Goal: Information Seeking & Learning: Learn about a topic

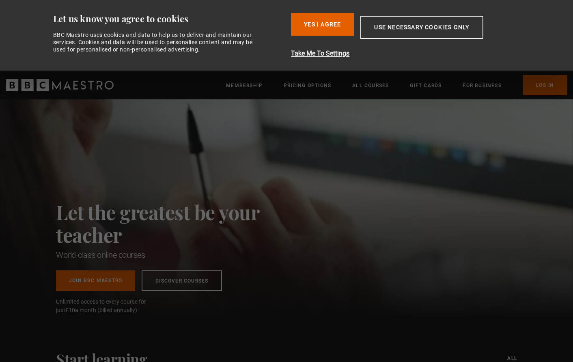
scroll to position [0, 213]
click at [159, 279] on link "Discover Courses" at bounding box center [182, 279] width 80 height 21
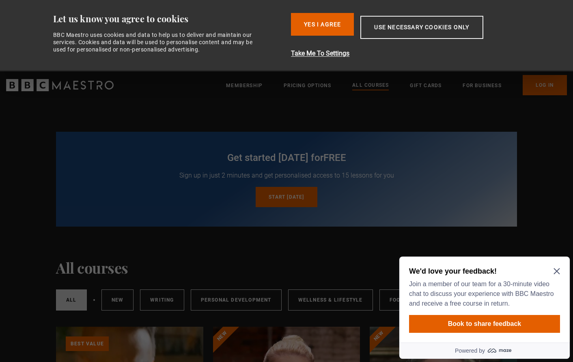
click at [556, 270] on icon "Close Maze Prompt" at bounding box center [556, 271] width 6 height 6
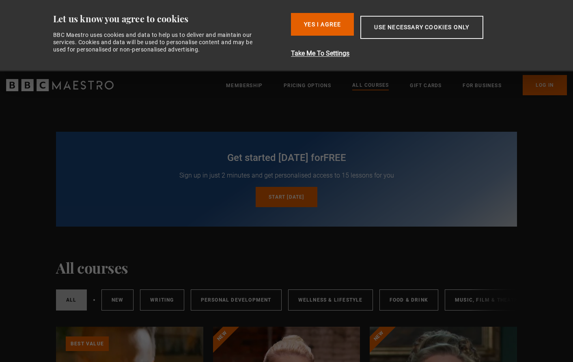
click at [73, 301] on link "All courses" at bounding box center [71, 300] width 31 height 21
click at [299, 199] on link "Start today for free" at bounding box center [286, 197] width 61 height 20
click at [454, 296] on link "Music, Film & Theatre" at bounding box center [488, 300] width 86 height 21
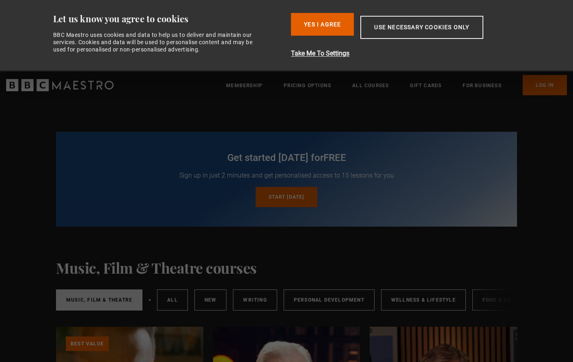
click at [301, 198] on link "Start [DATE] for free" at bounding box center [286, 197] width 61 height 20
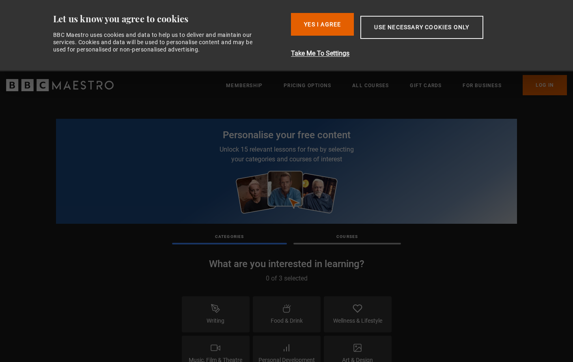
click at [343, 237] on p "Courses" at bounding box center [347, 237] width 108 height 6
click at [327, 243] on div at bounding box center [347, 244] width 108 height 2
click at [329, 245] on div "Personalise your free content Unlock 15 relevant lessons for free by selecting …" at bounding box center [286, 291] width 573 height 385
click at [222, 313] on div "Writing" at bounding box center [216, 315] width 68 height 36
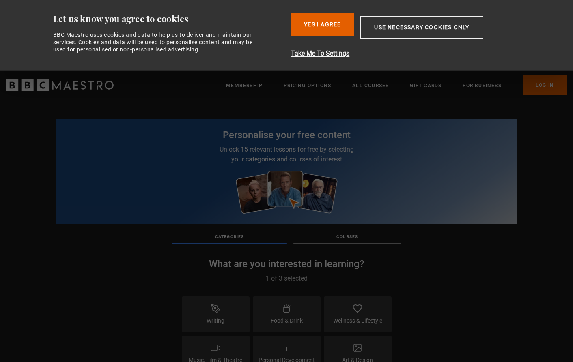
click at [353, 352] on icon at bounding box center [358, 348] width 10 height 10
click at [355, 310] on icon at bounding box center [357, 308] width 9 height 7
click at [542, 89] on link "Log In" at bounding box center [545, 85] width 44 height 20
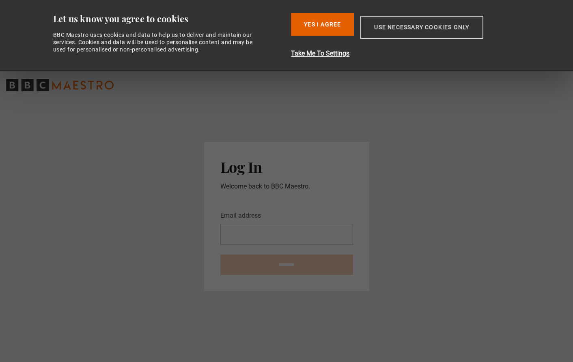
click at [396, 28] on button "Use necessary cookies only" at bounding box center [421, 27] width 123 height 23
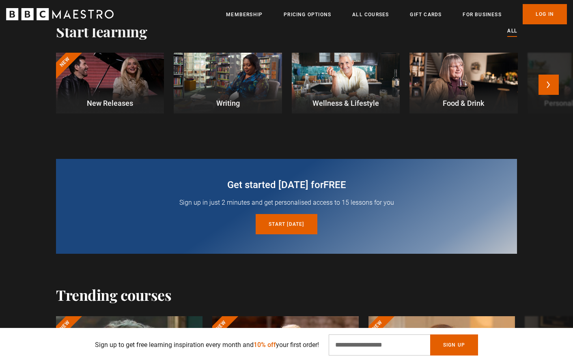
scroll to position [256, 0]
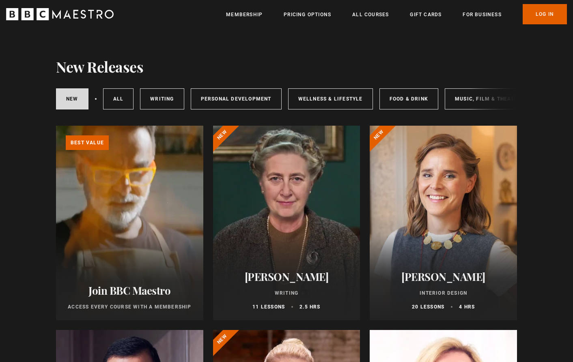
scroll to position [129, 0]
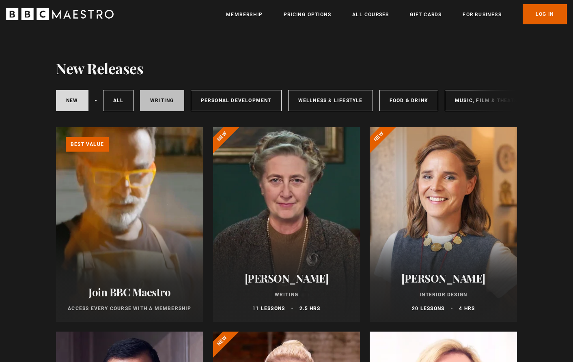
click at [158, 98] on link "Writing" at bounding box center [162, 100] width 44 height 21
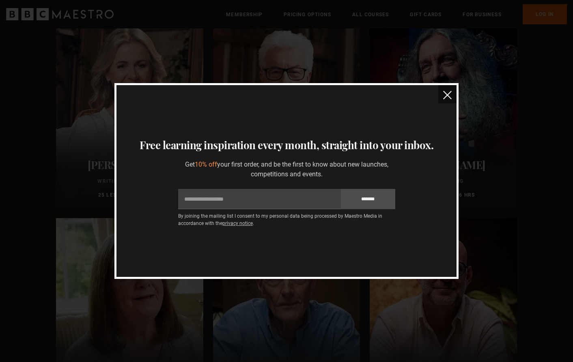
scroll to position [444, 0]
click at [446, 93] on img "close" at bounding box center [447, 95] width 9 height 9
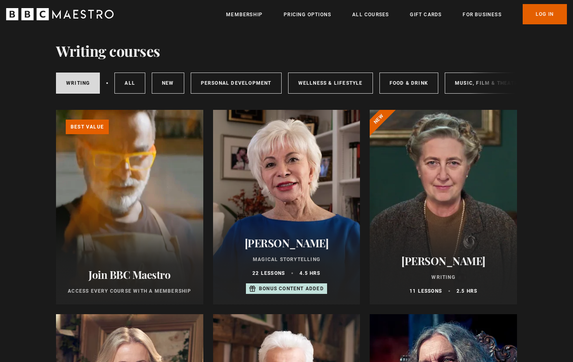
scroll to position [140, 0]
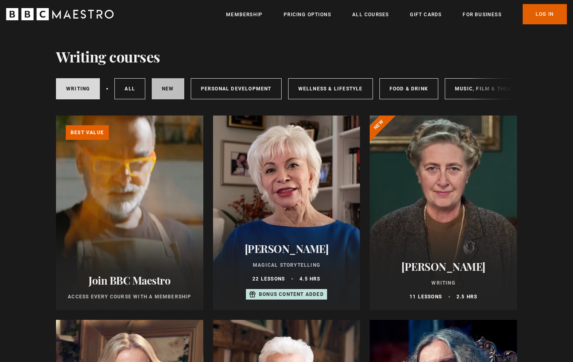
click at [166, 88] on link "New courses" at bounding box center [168, 88] width 32 height 21
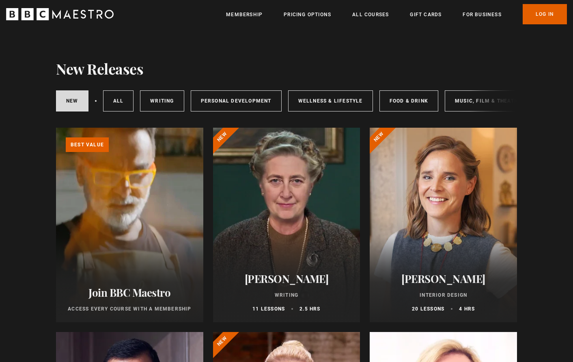
scroll to position [128, 0]
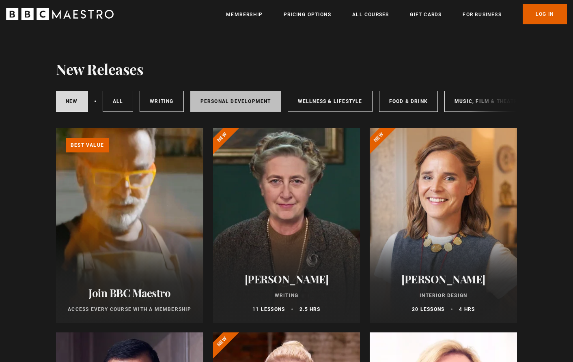
click at [203, 100] on link "Personal Development" at bounding box center [235, 101] width 91 height 21
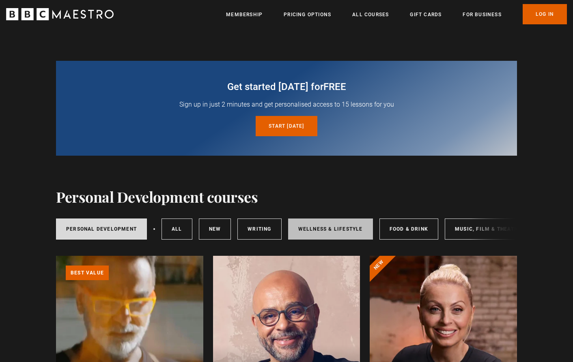
click at [354, 230] on link "Wellness & Lifestyle" at bounding box center [330, 229] width 85 height 21
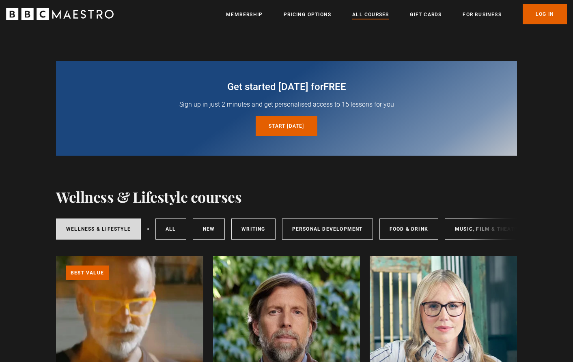
click at [364, 15] on link "All Courses" at bounding box center [370, 15] width 37 height 8
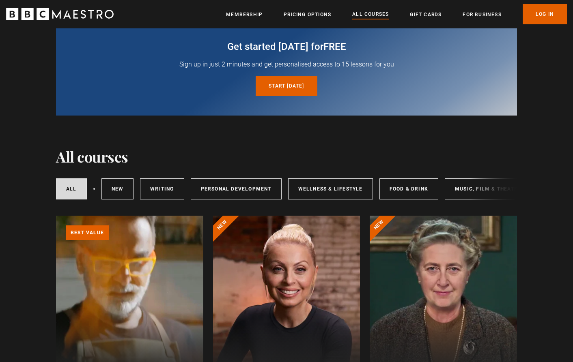
scroll to position [41, 0]
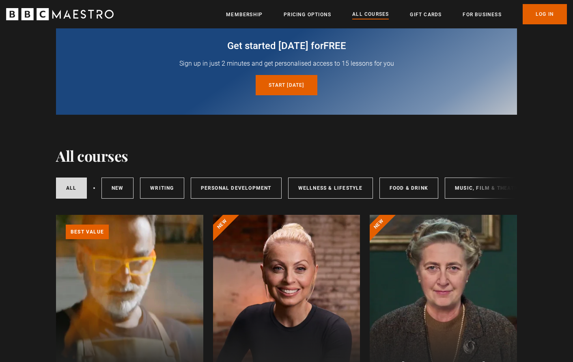
click at [488, 189] on div "All courses New courses Writing Personal Development Wellness & Lifestyle Food …" at bounding box center [286, 188] width 461 height 28
click at [466, 187] on link "Music, Film & Theatre" at bounding box center [488, 188] width 86 height 21
